Goal: Task Accomplishment & Management: Manage account settings

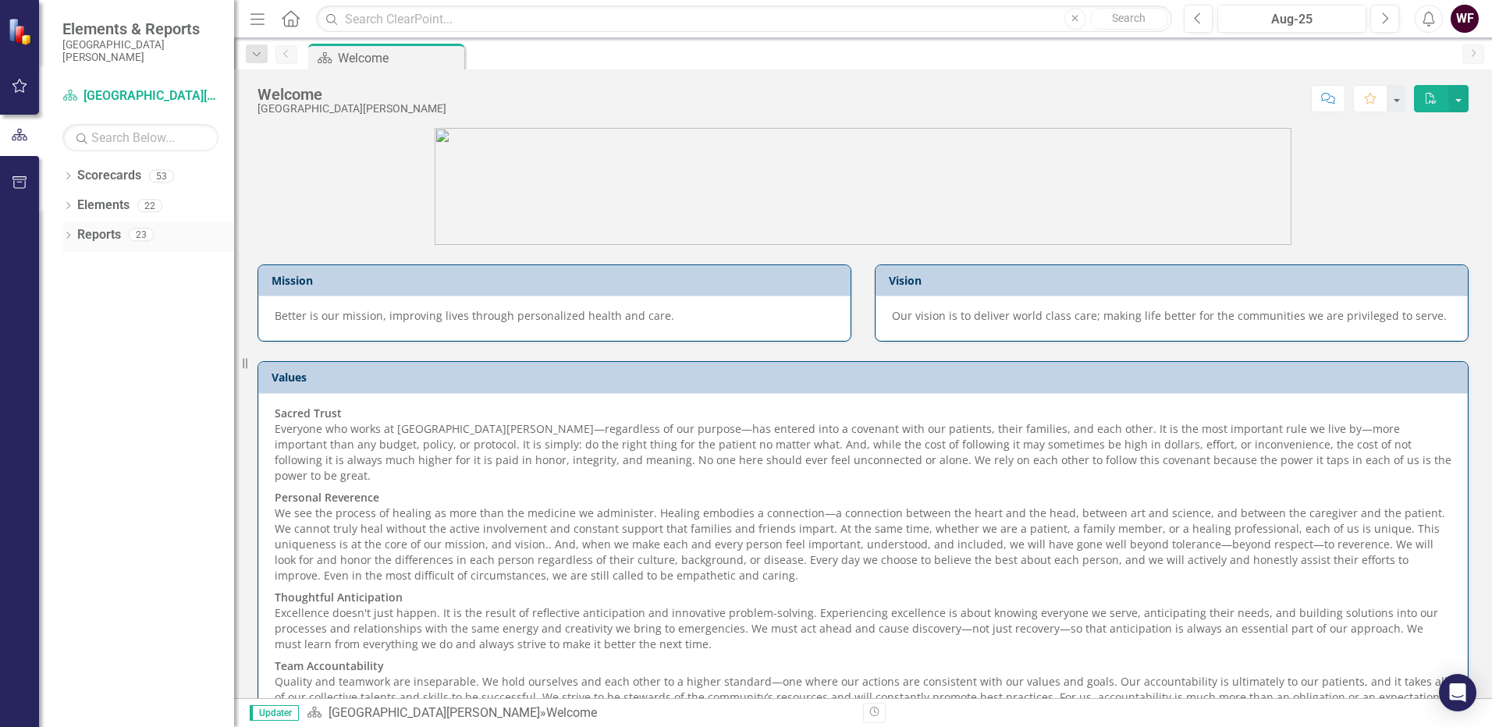
click at [80, 239] on link "Reports" at bounding box center [99, 235] width 44 height 18
click at [68, 238] on icon "Dropdown" at bounding box center [67, 237] width 11 height 9
click at [69, 261] on icon "Dropdown" at bounding box center [73, 261] width 9 height 11
click at [67, 178] on icon "Dropdown" at bounding box center [67, 177] width 11 height 9
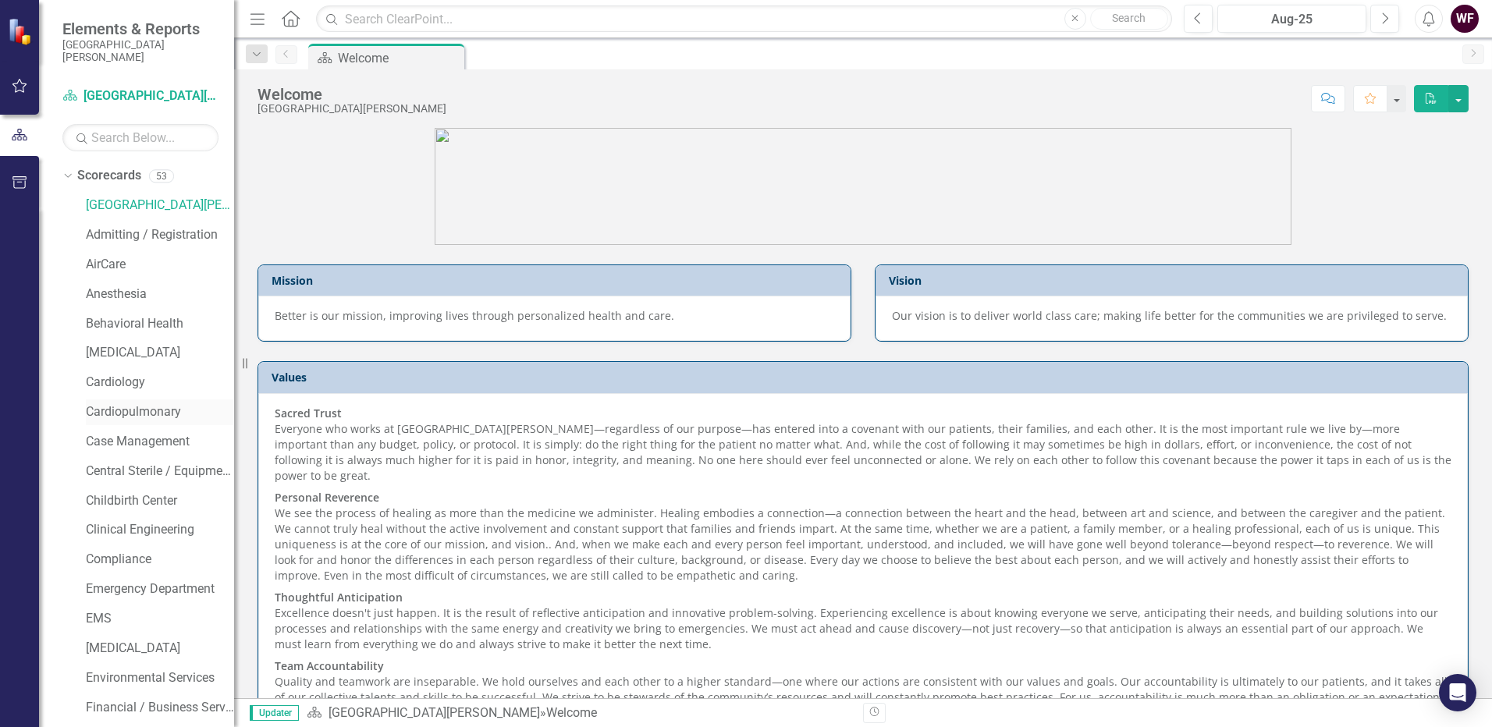
click at [107, 415] on link "Cardiopulmonary" at bounding box center [160, 412] width 148 height 18
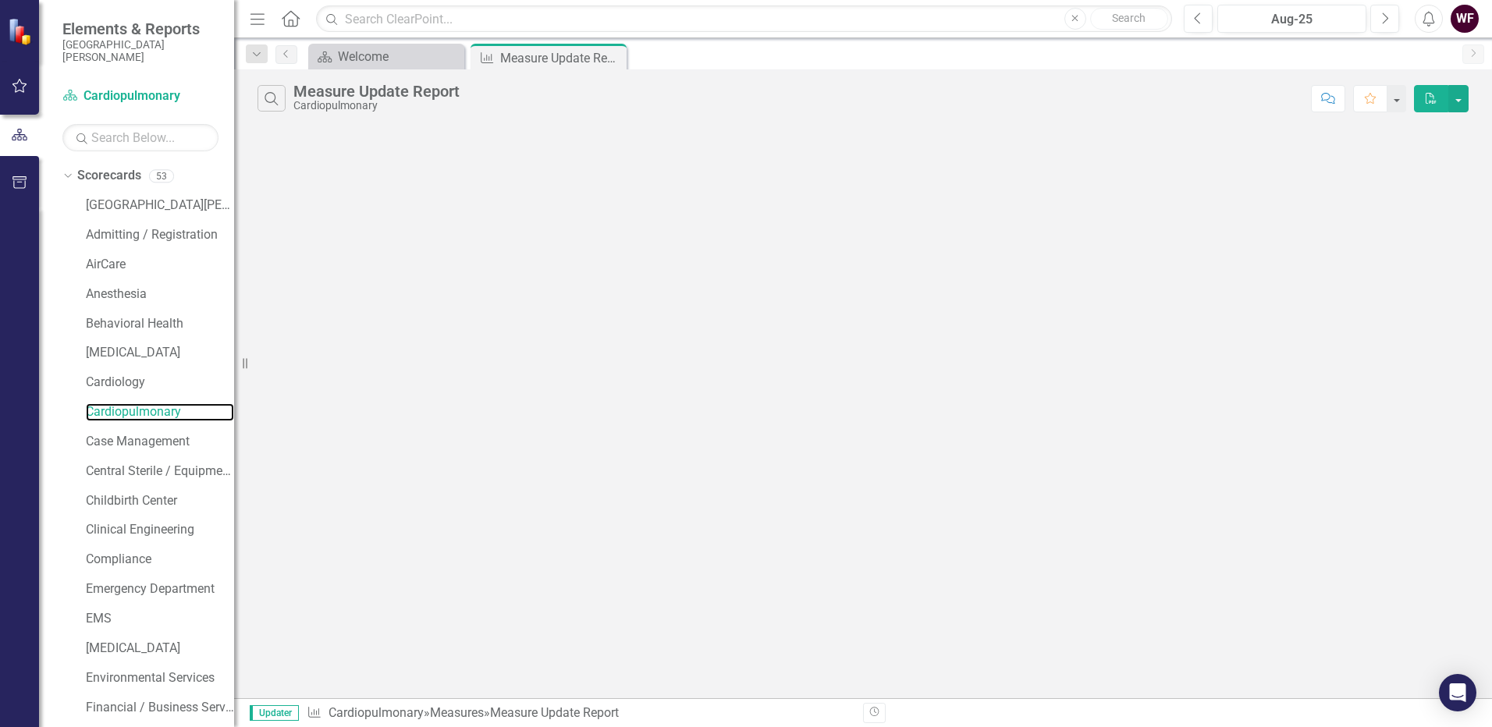
scroll to position [1138, 0]
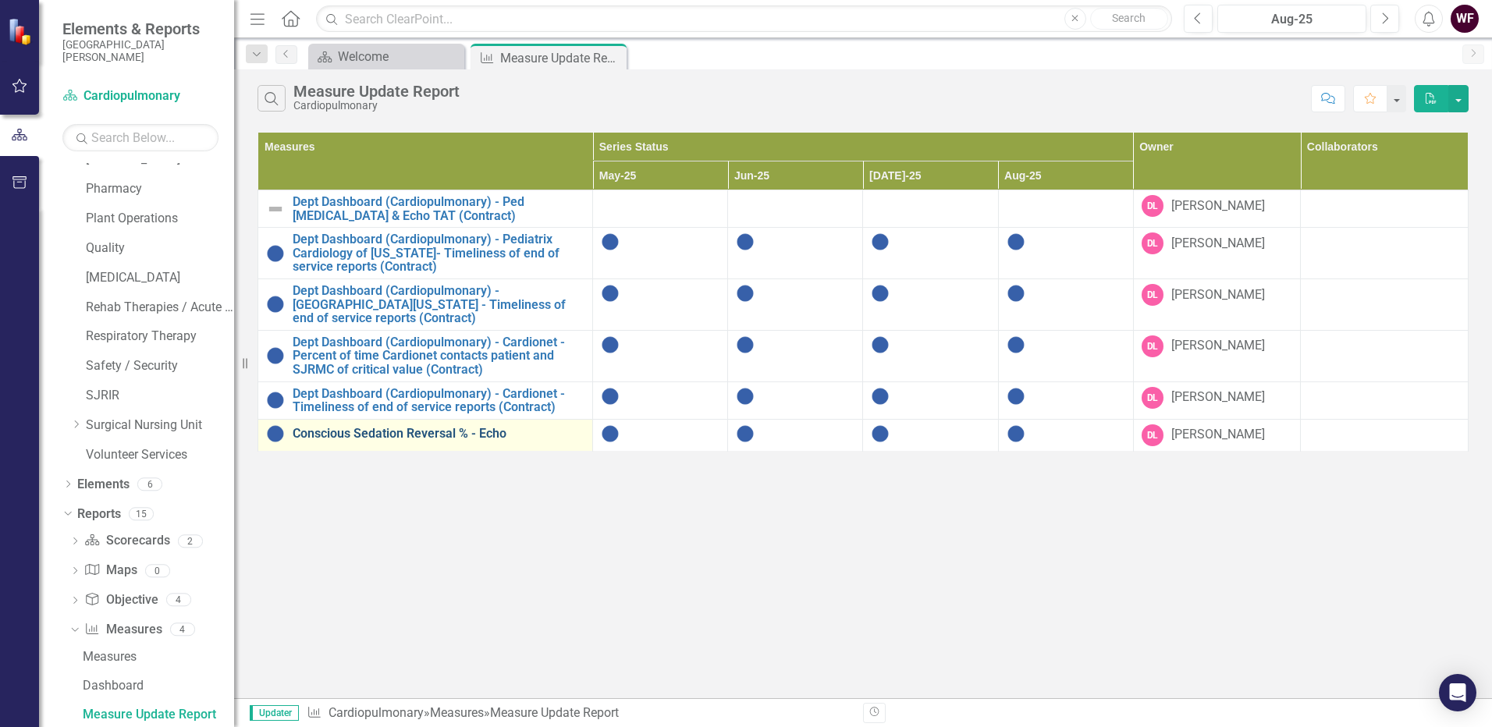
click at [346, 430] on link "Conscious Sedation Reversal % - Echo" at bounding box center [439, 434] width 292 height 14
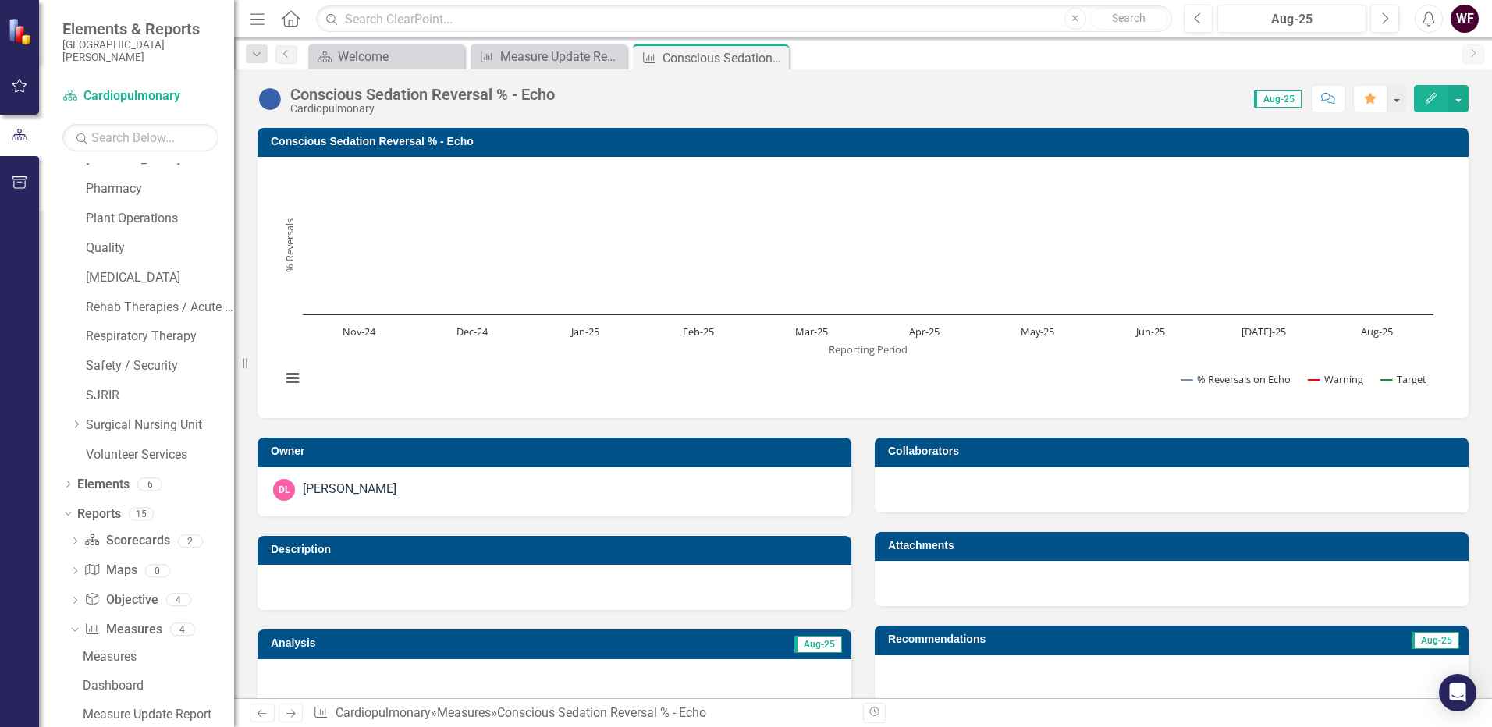
scroll to position [555, 0]
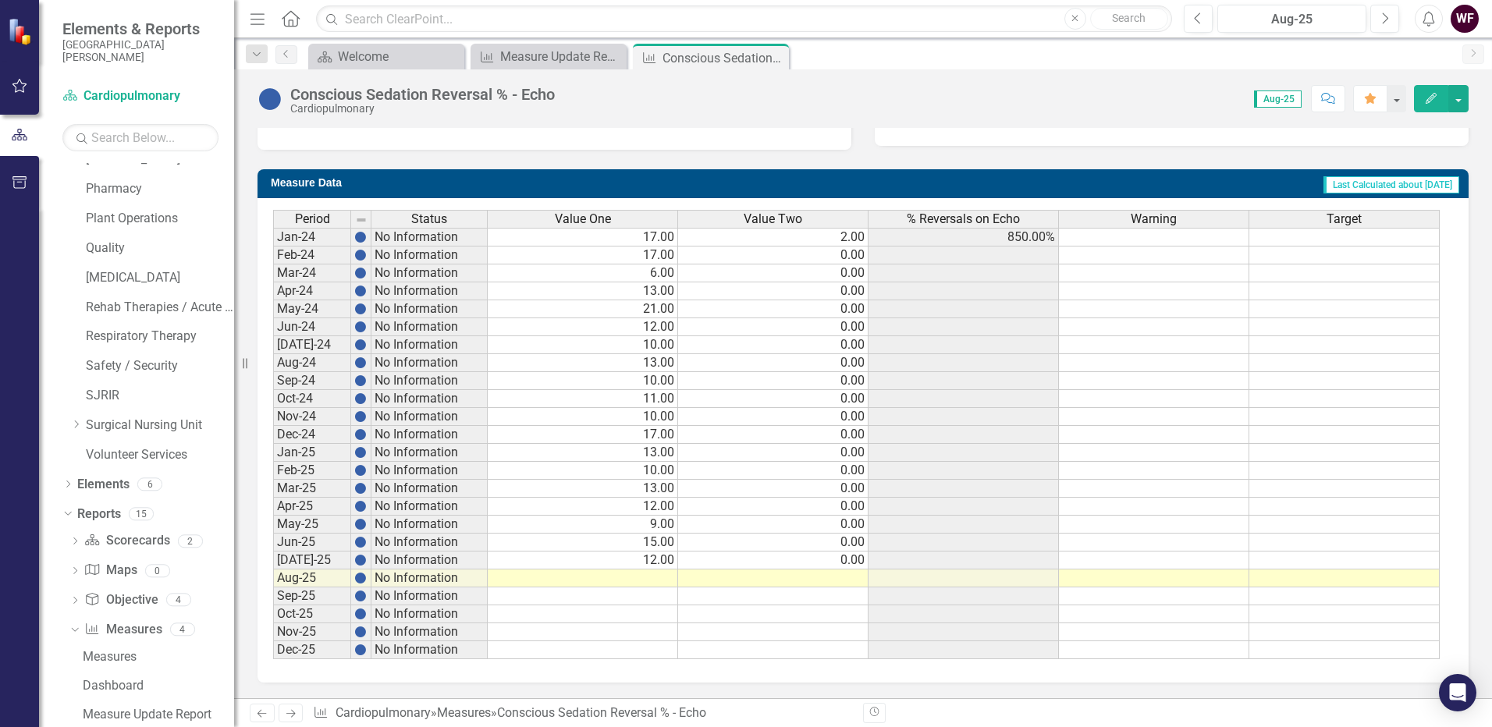
click at [647, 579] on td at bounding box center [583, 579] width 190 height 18
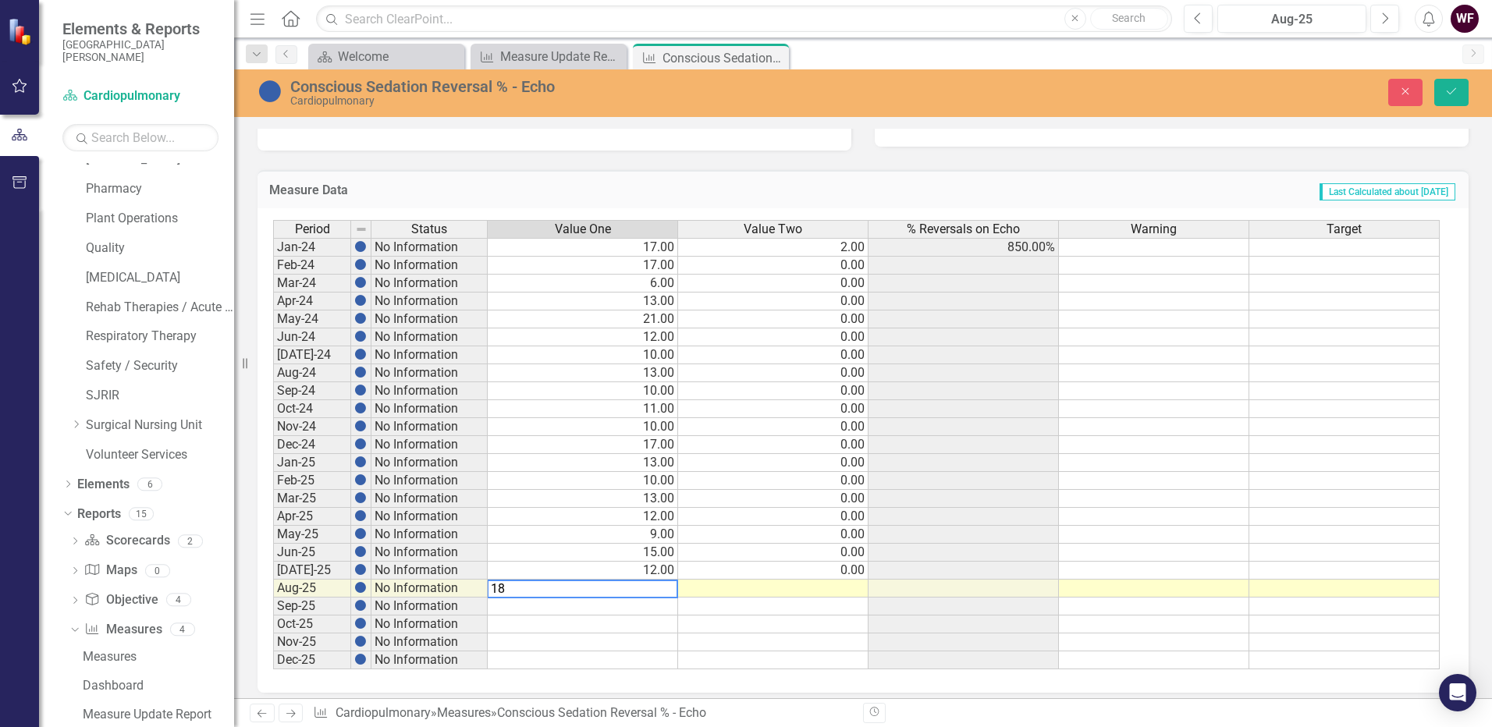
type textarea "18"
click at [861, 588] on td at bounding box center [773, 589] width 190 height 18
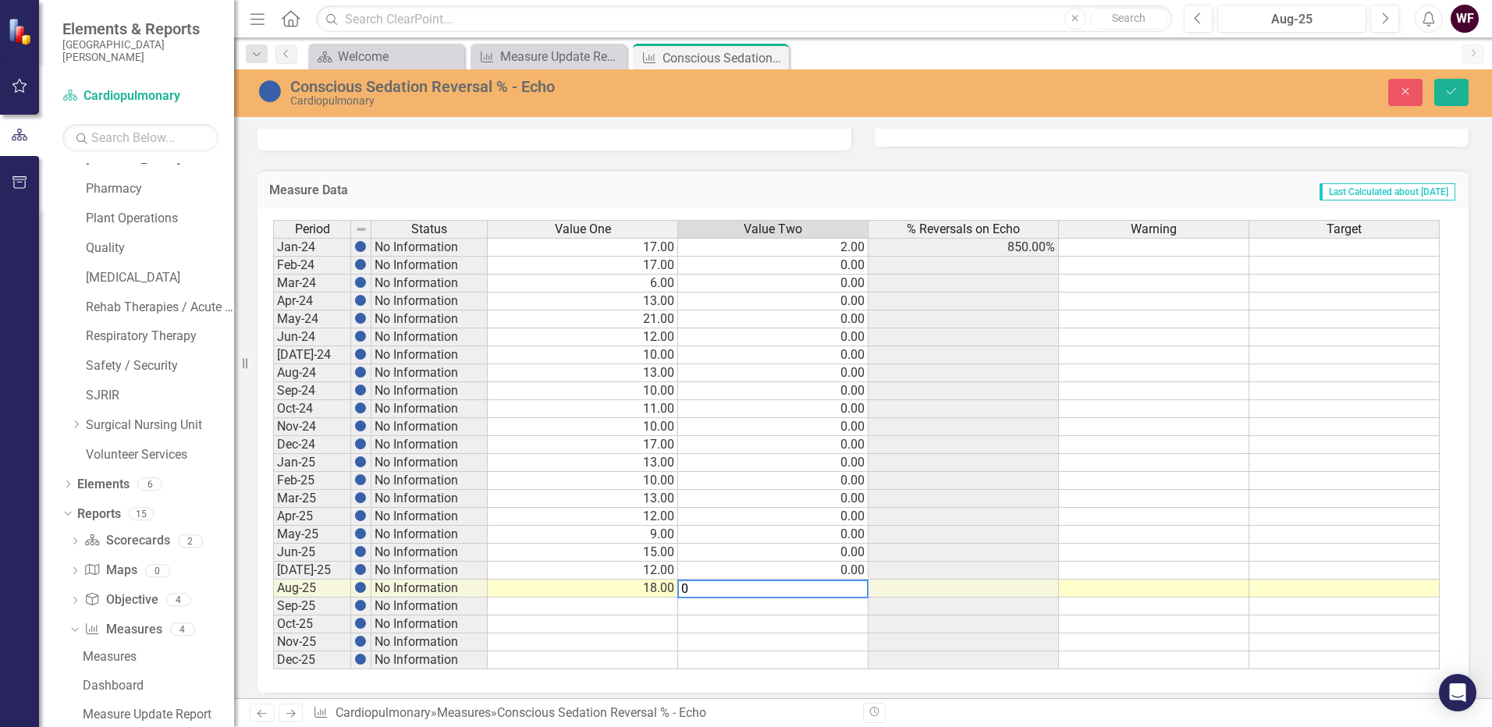
type textarea "0"
click at [1035, 591] on td at bounding box center [963, 589] width 190 height 18
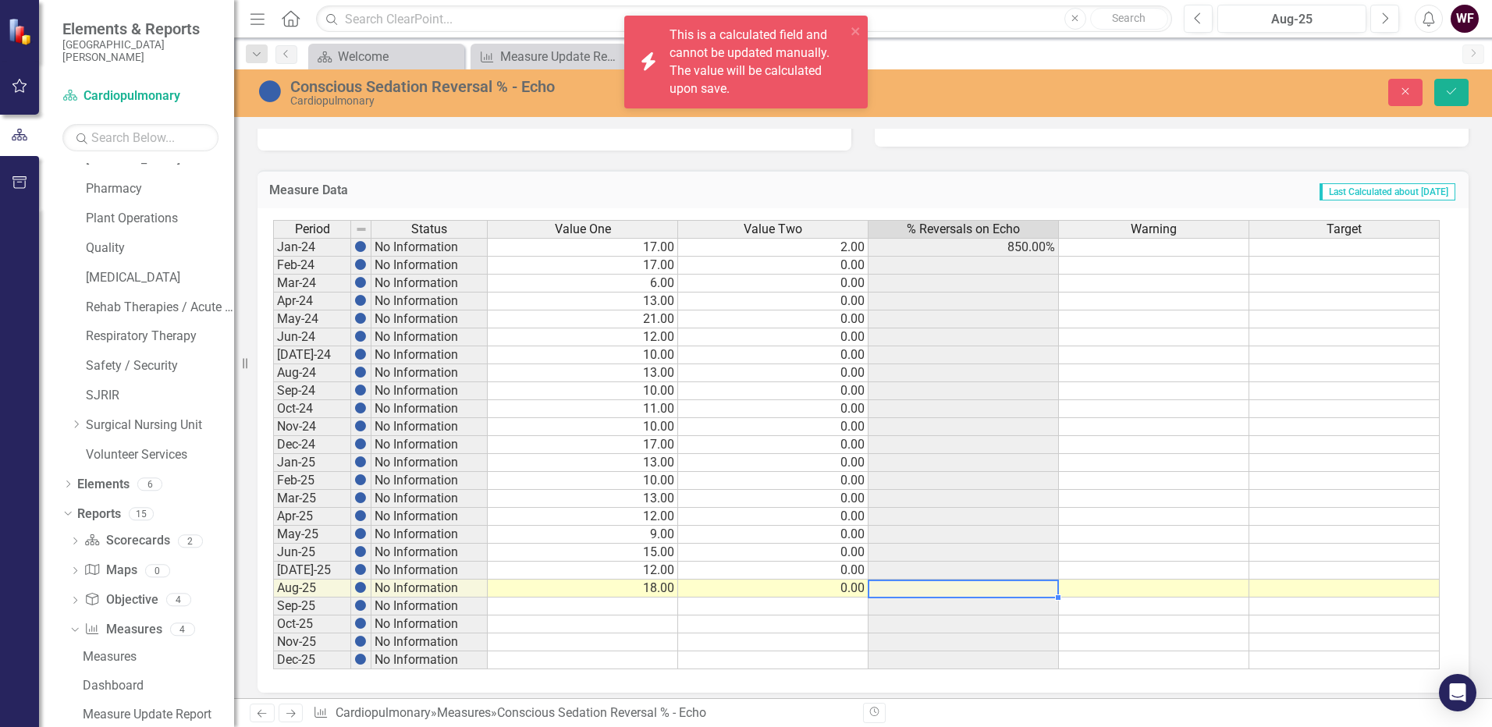
click at [1173, 584] on td at bounding box center [1154, 589] width 190 height 18
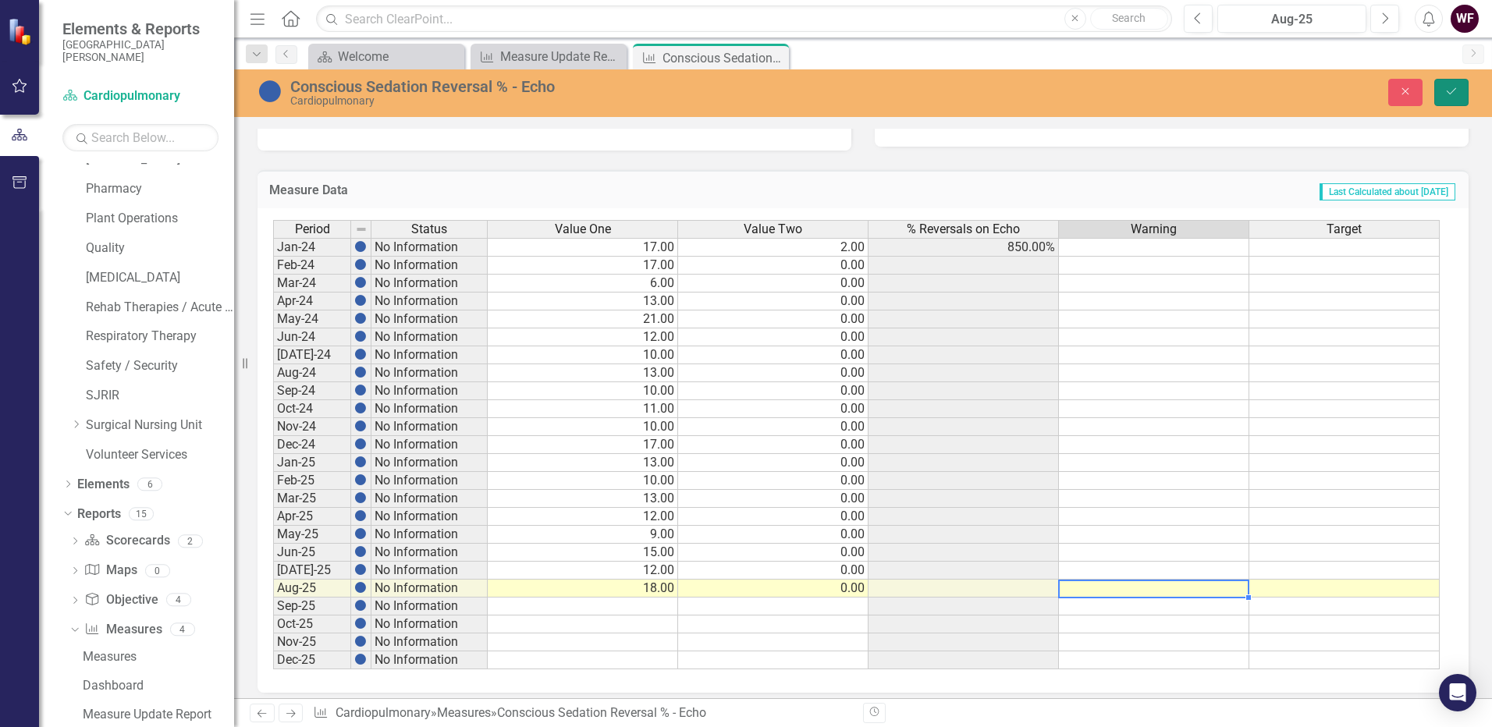
click at [1457, 86] on icon "Save" at bounding box center [1451, 91] width 14 height 11
